Goal: Information Seeking & Learning: Learn about a topic

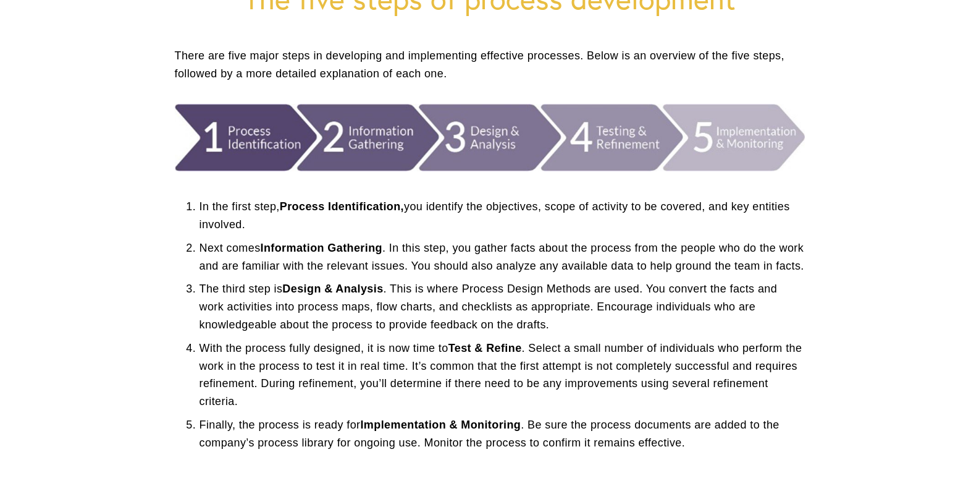
scroll to position [148, 0]
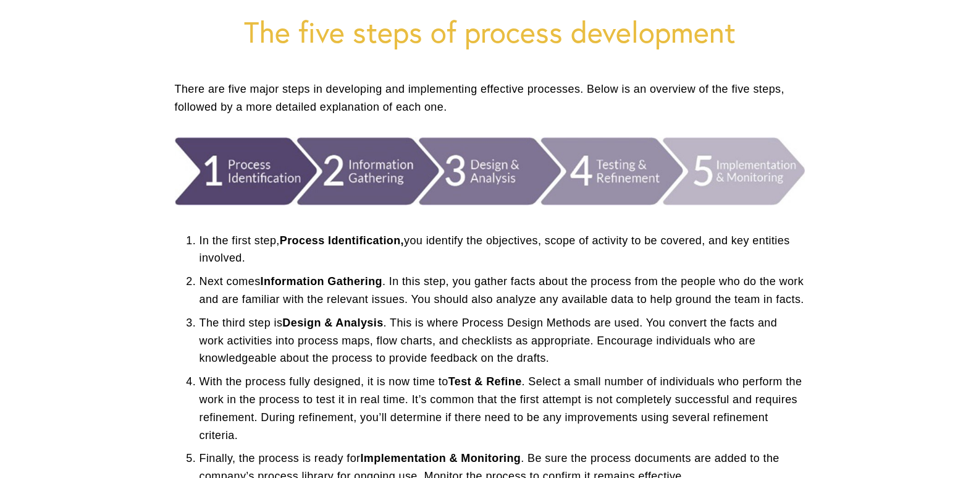
click at [195, 137] on div at bounding box center [489, 171] width 651 height 89
click at [211, 158] on div at bounding box center [490, 171] width 630 height 68
click at [259, 209] on div at bounding box center [489, 171] width 651 height 89
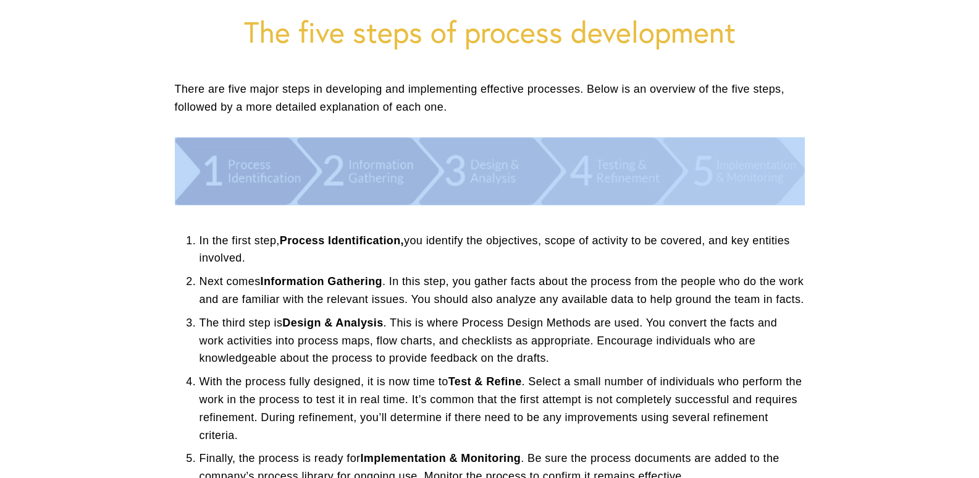
click at [259, 209] on div at bounding box center [489, 171] width 651 height 89
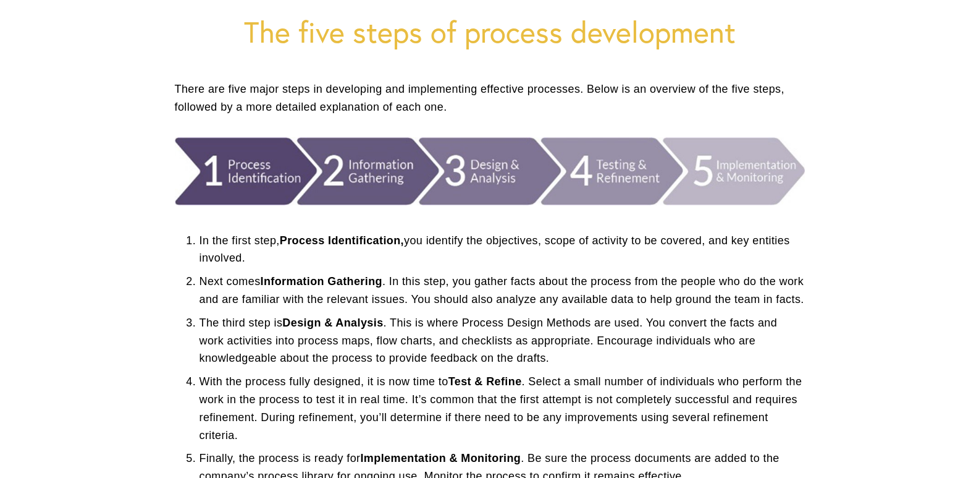
click at [269, 239] on p "In the first step, Process Identification, you identify the objectives, scope o…" at bounding box center [502, 250] width 605 height 36
click at [242, 191] on div at bounding box center [490, 171] width 630 height 68
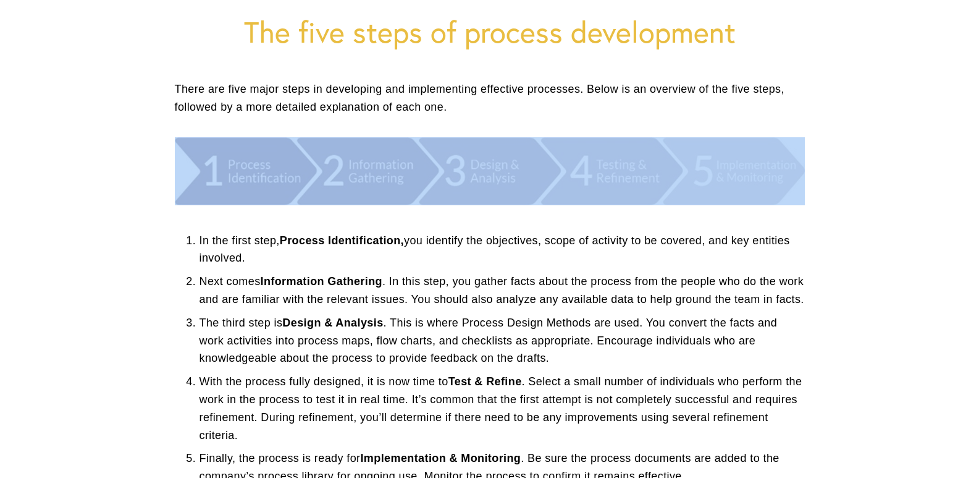
click at [242, 191] on div at bounding box center [490, 171] width 630 height 68
click at [217, 170] on div at bounding box center [490, 171] width 630 height 68
click at [191, 140] on div at bounding box center [490, 171] width 630 height 68
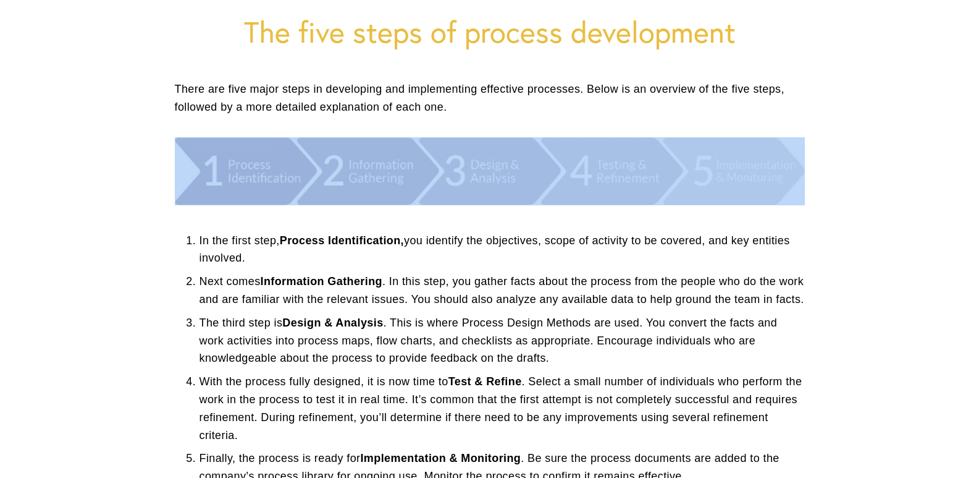
click at [191, 140] on div at bounding box center [490, 171] width 630 height 68
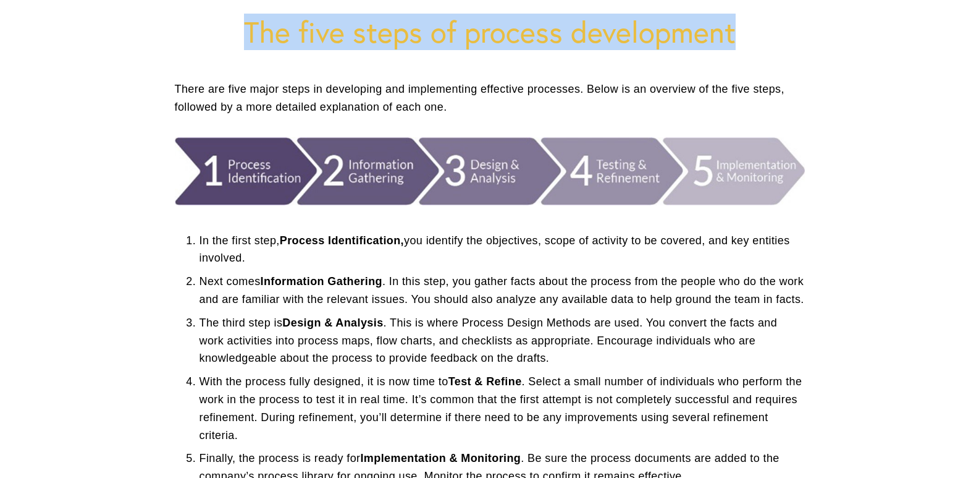
drag, startPoint x: 246, startPoint y: 22, endPoint x: 749, endPoint y: 49, distance: 503.6
click at [749, 49] on h1 "The five steps of process development" at bounding box center [490, 31] width 630 height 35
copy h1 "The five steps of process development"
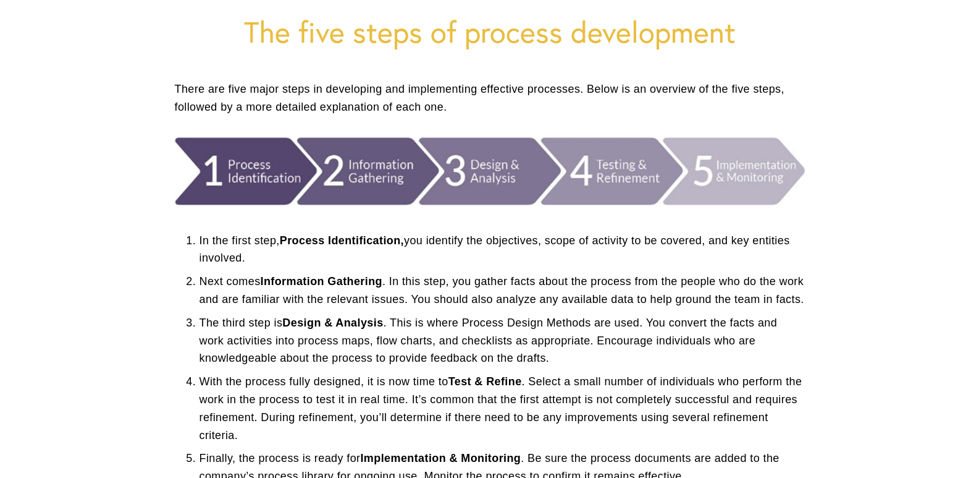
click at [200, 240] on p "In the first step, Process Identification, you identify the objectives, scope o…" at bounding box center [502, 250] width 605 height 36
click at [200, 233] on p "In the first step, Process Identification, you identify the objectives, scope o…" at bounding box center [502, 250] width 605 height 36
click at [200, 237] on p "In the first step, Process Identification, you identify the objectives, scope o…" at bounding box center [502, 250] width 605 height 36
click at [200, 242] on p "In the first step, Process Identification, you identify the objectives, scope o…" at bounding box center [502, 250] width 605 height 36
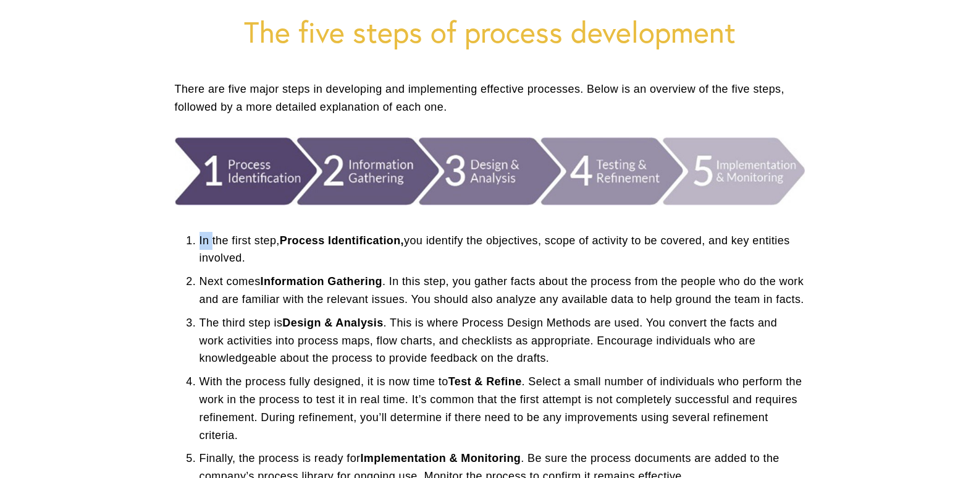
click at [200, 242] on p "In the first step, Process Identification, you identify the objectives, scope o…" at bounding box center [502, 250] width 605 height 36
click at [200, 239] on p "In the first step, Process Identification, you identify the objectives, scope o…" at bounding box center [502, 250] width 605 height 36
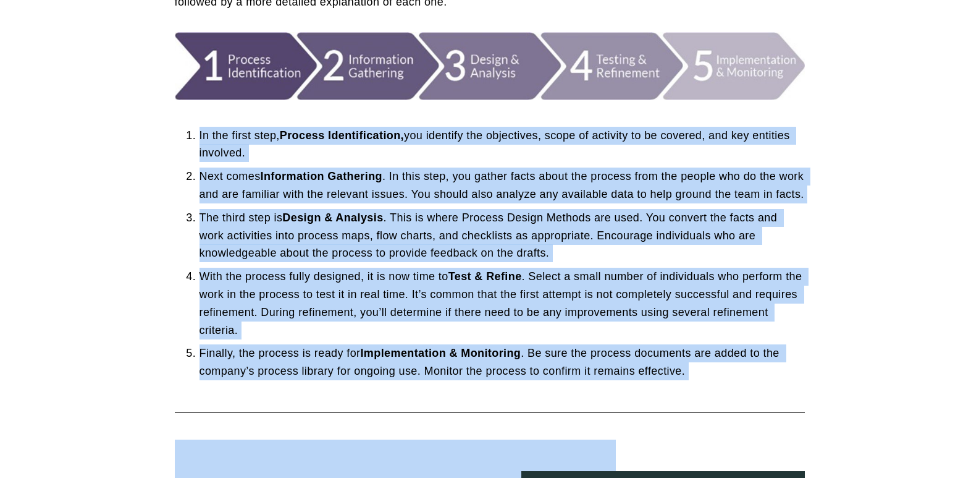
scroll to position [284, 0]
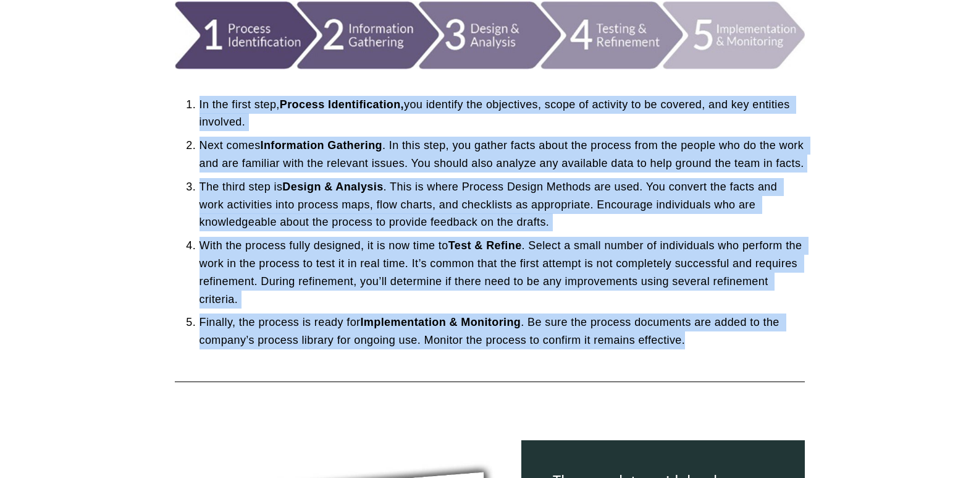
drag, startPoint x: 200, startPoint y: 239, endPoint x: 795, endPoint y: 379, distance: 611.6
click at [795, 365] on div "In the first step, Process Identification, you identify the objectives, scope o…" at bounding box center [489, 222] width 651 height 285
copy ol "Lo ips dolor sita, Consect Adipiscingelit, sed doeiusmo tem incididunt, utlab e…"
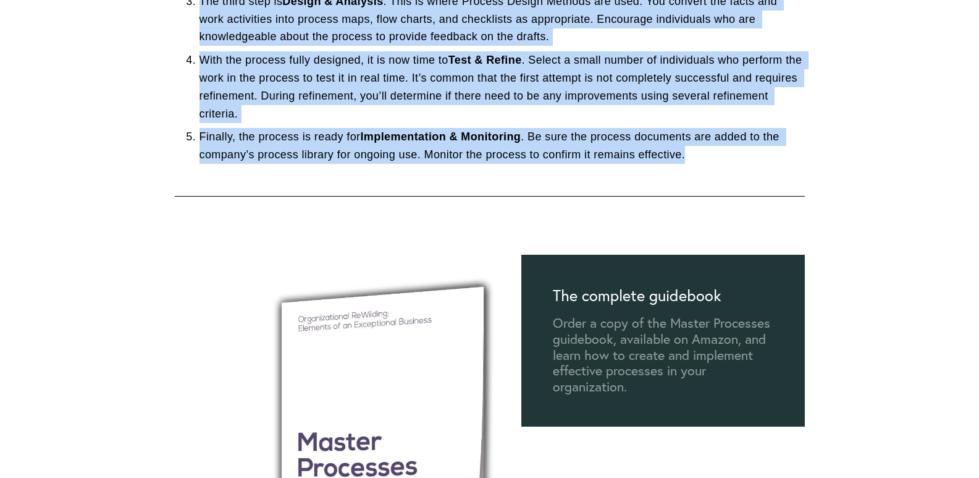
scroll to position [408, 0]
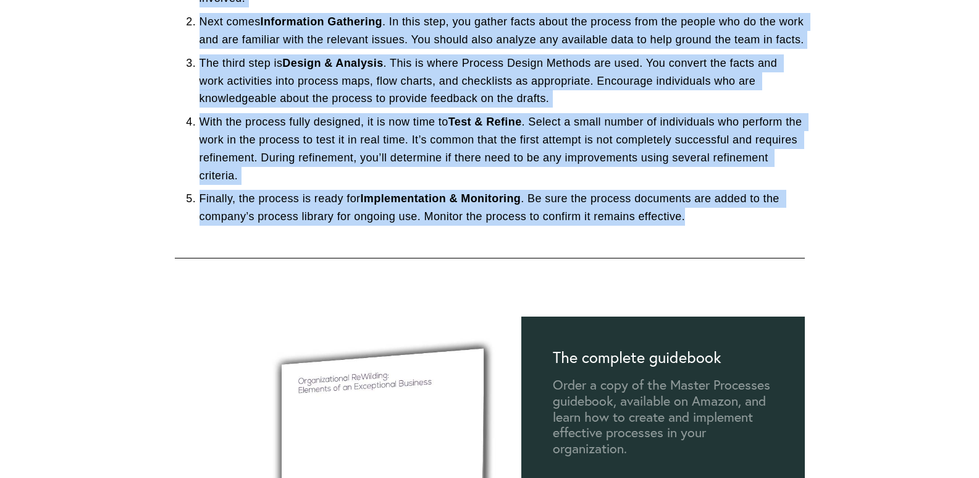
copy ol "Lo ips dolor sita, Consect Adipiscingelit, sed doeiusmo tem incididunt, utlab e…"
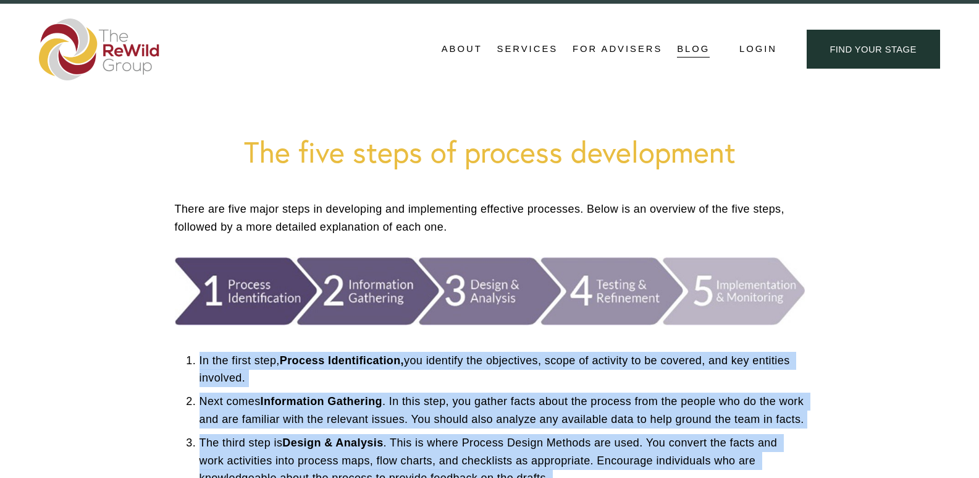
scroll to position [0, 0]
